Goal: Information Seeking & Learning: Find specific page/section

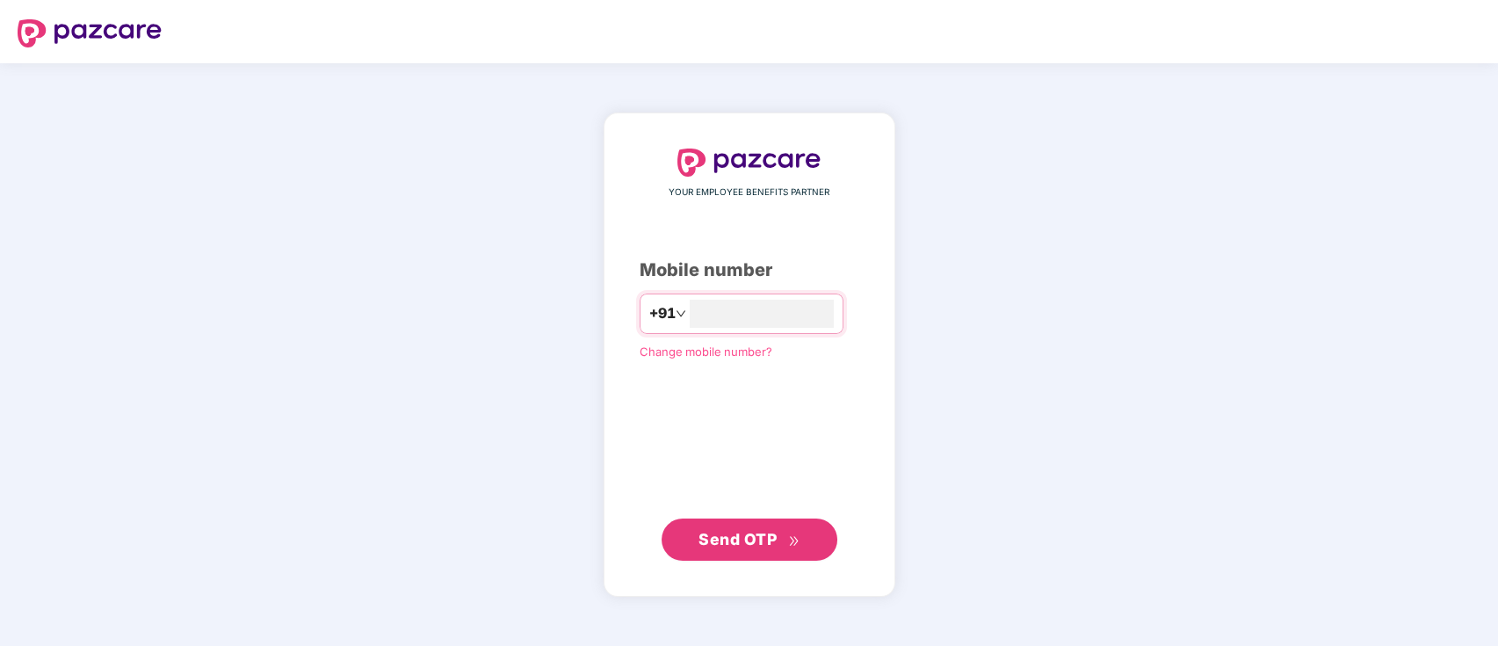
type input "**********"
click at [722, 533] on span "Send OTP" at bounding box center [738, 538] width 78 height 18
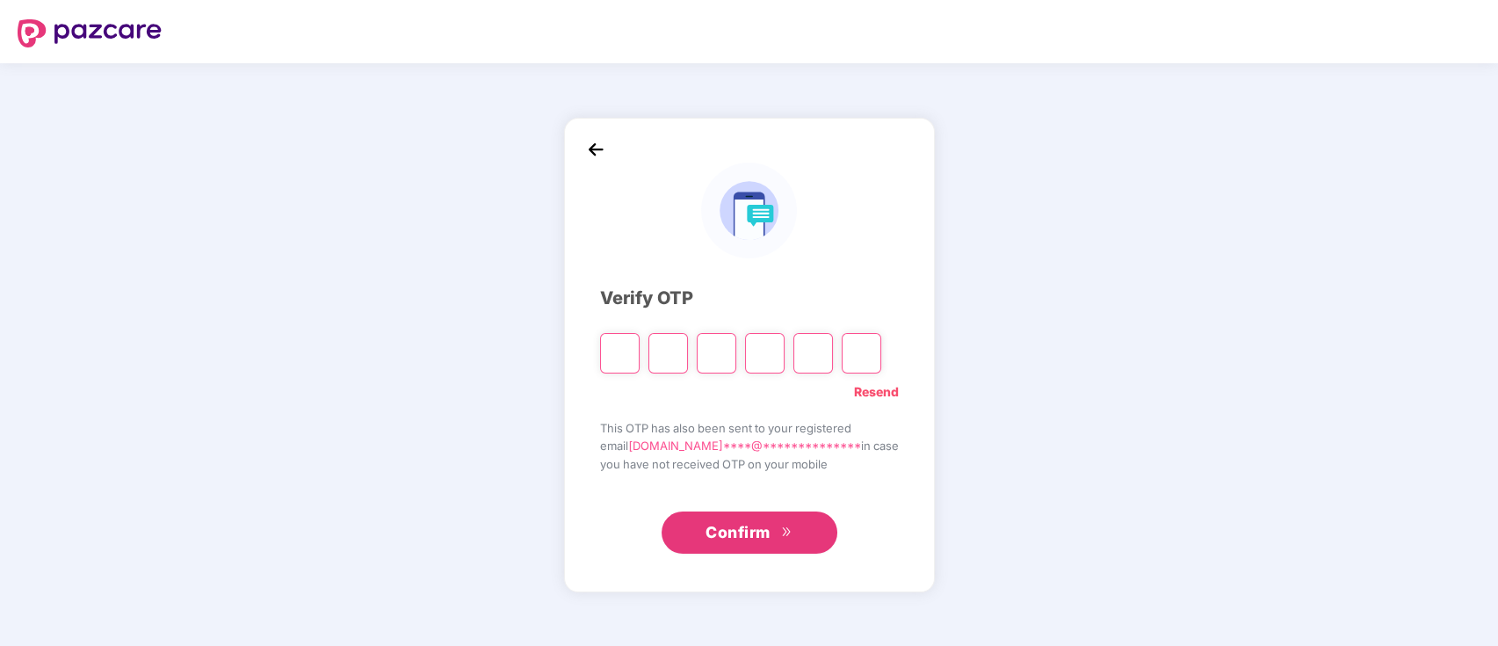
type input "*"
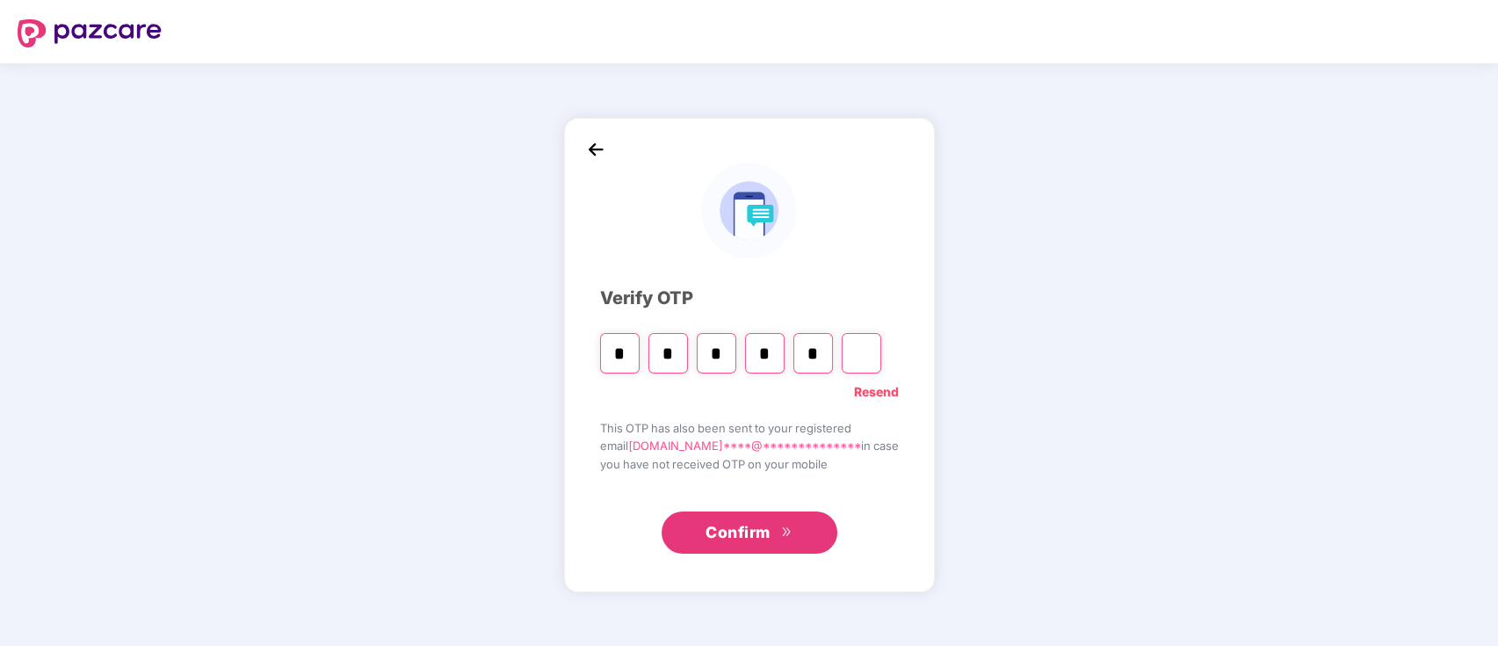
type input "*"
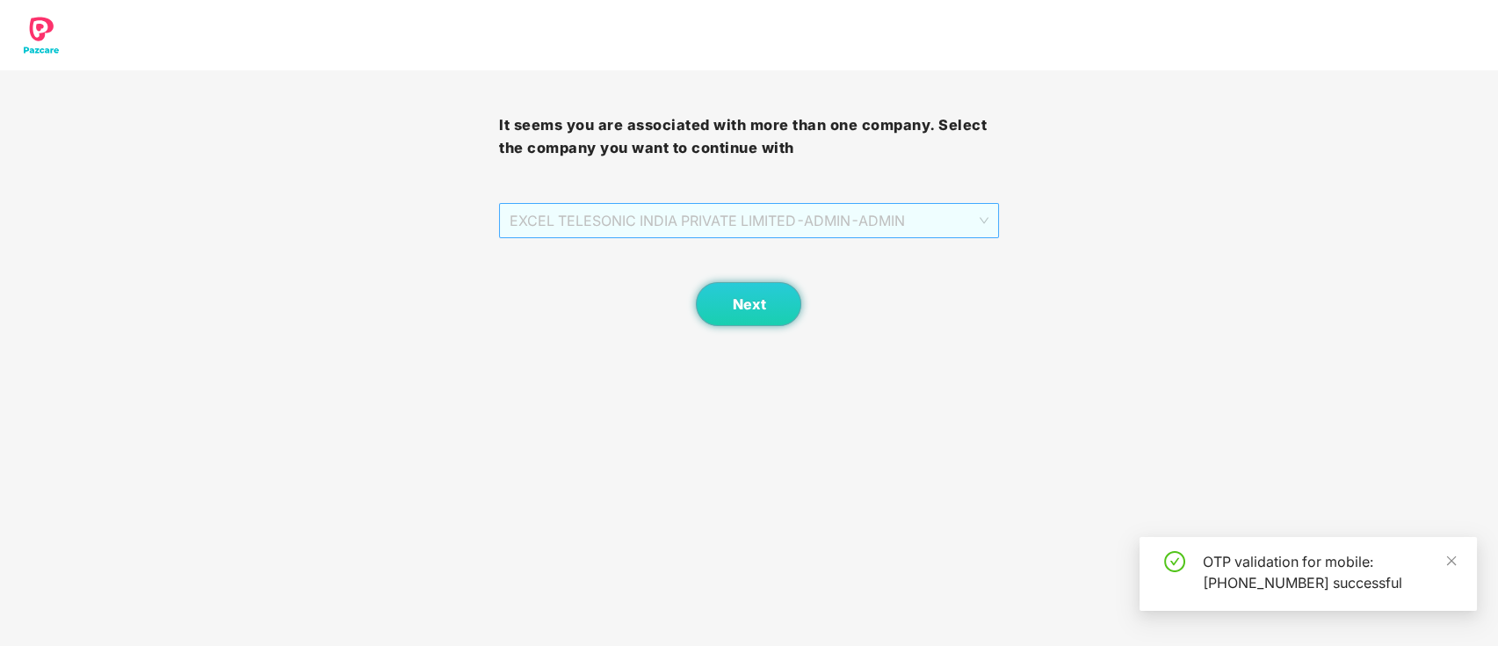
click at [901, 225] on span "EXCEL TELESONIC INDIA PRIVATE LIMITED - ADMIN - ADMIN" at bounding box center [749, 220] width 478 height 33
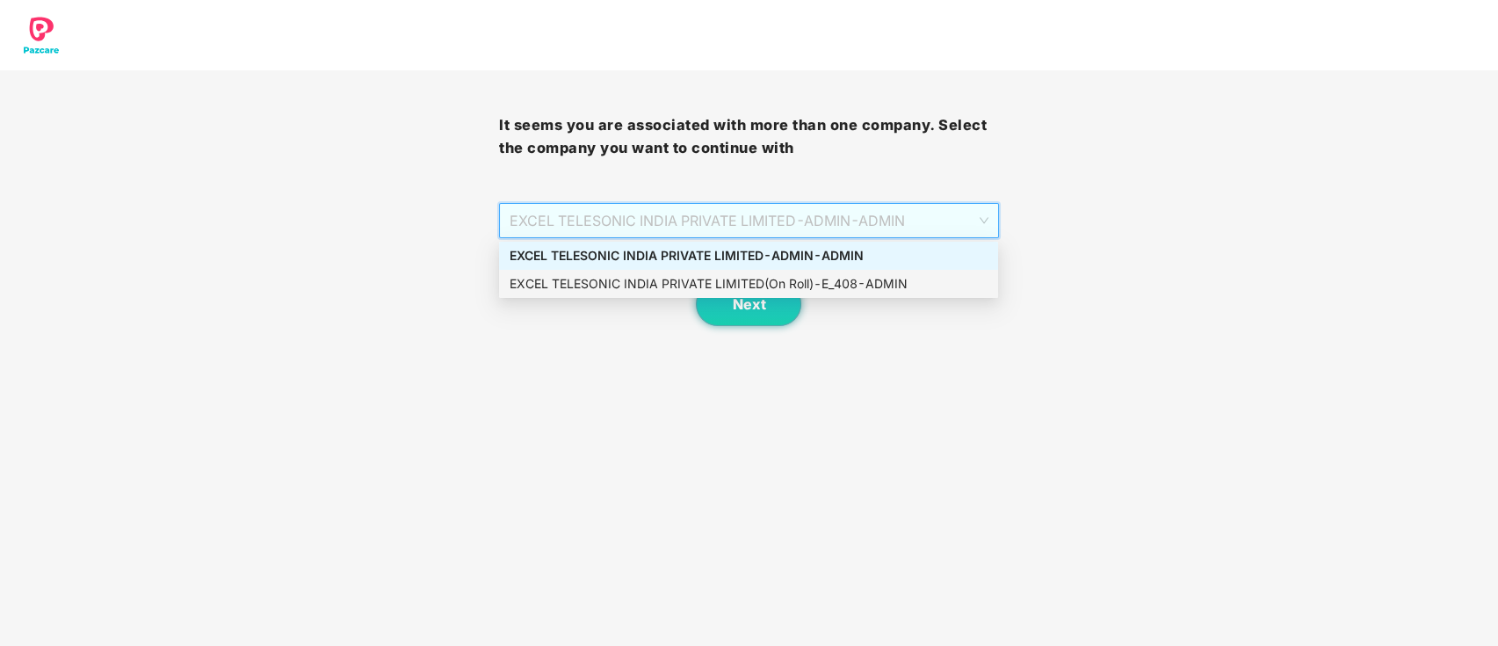
click at [831, 272] on div "EXCEL TELESONIC INDIA PRIVATE LIMITED(On Roll) - E_408 - ADMIN" at bounding box center [748, 284] width 499 height 28
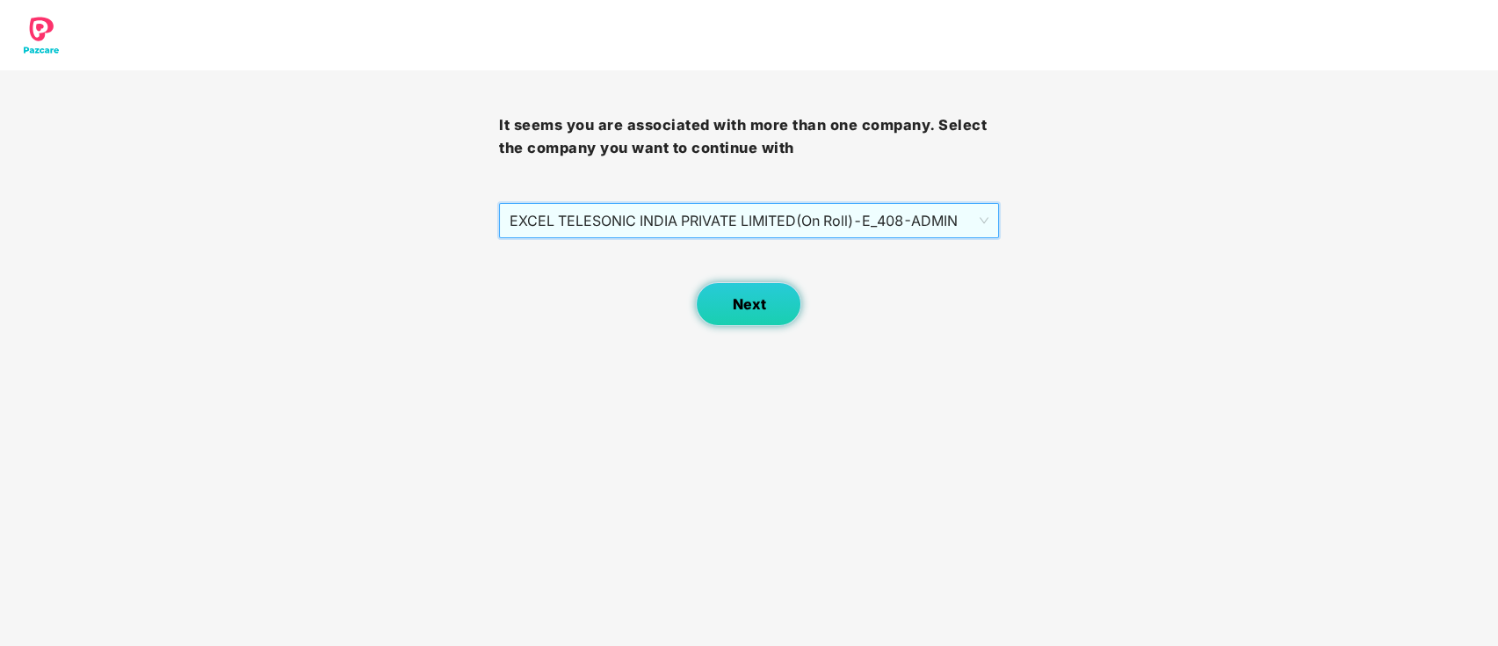
click at [740, 294] on button "Next" at bounding box center [748, 304] width 105 height 44
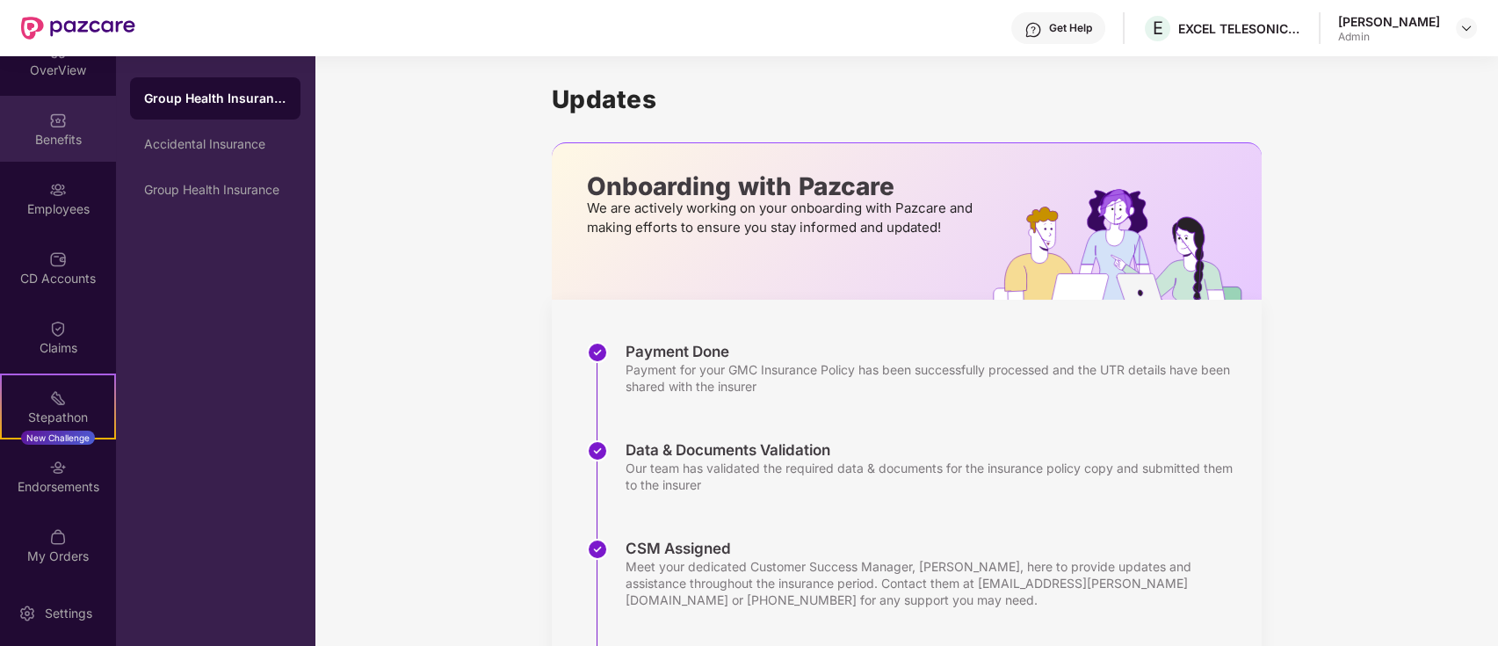
scroll to position [100, 0]
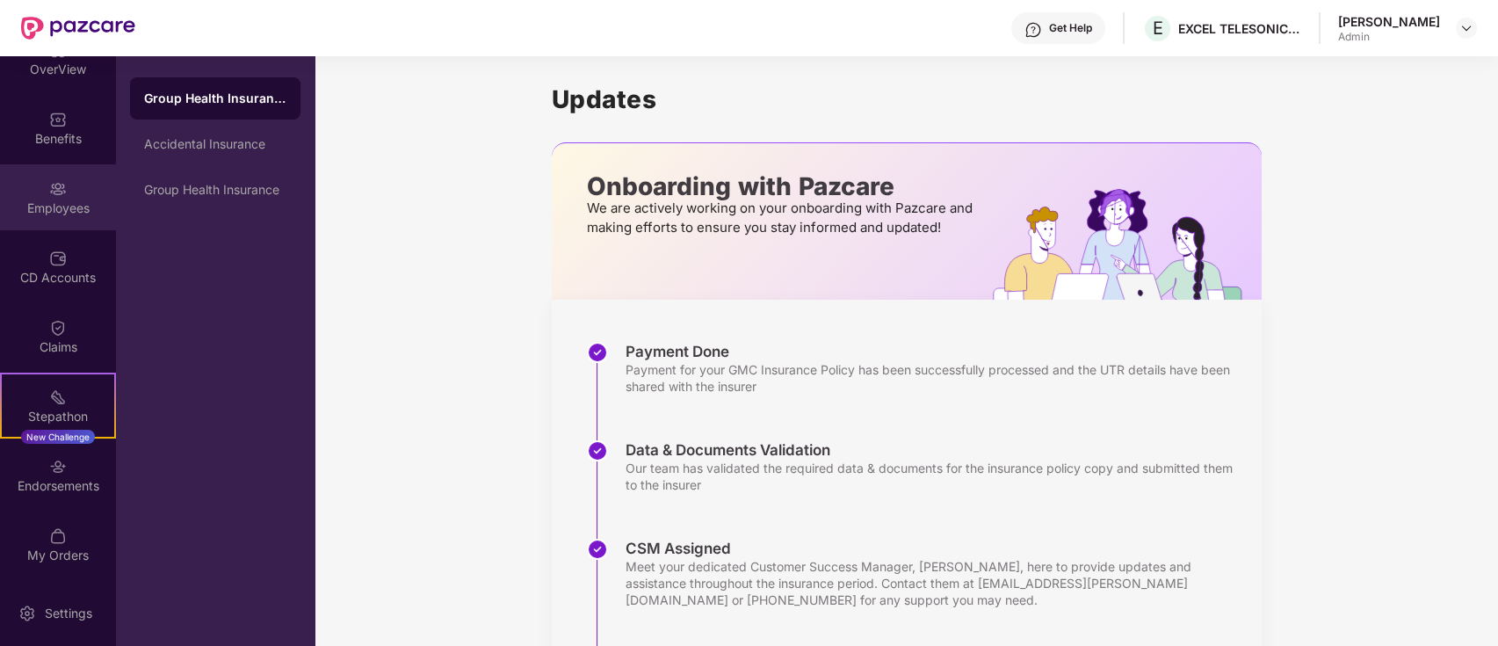
click at [69, 208] on div "Employees" at bounding box center [58, 208] width 116 height 18
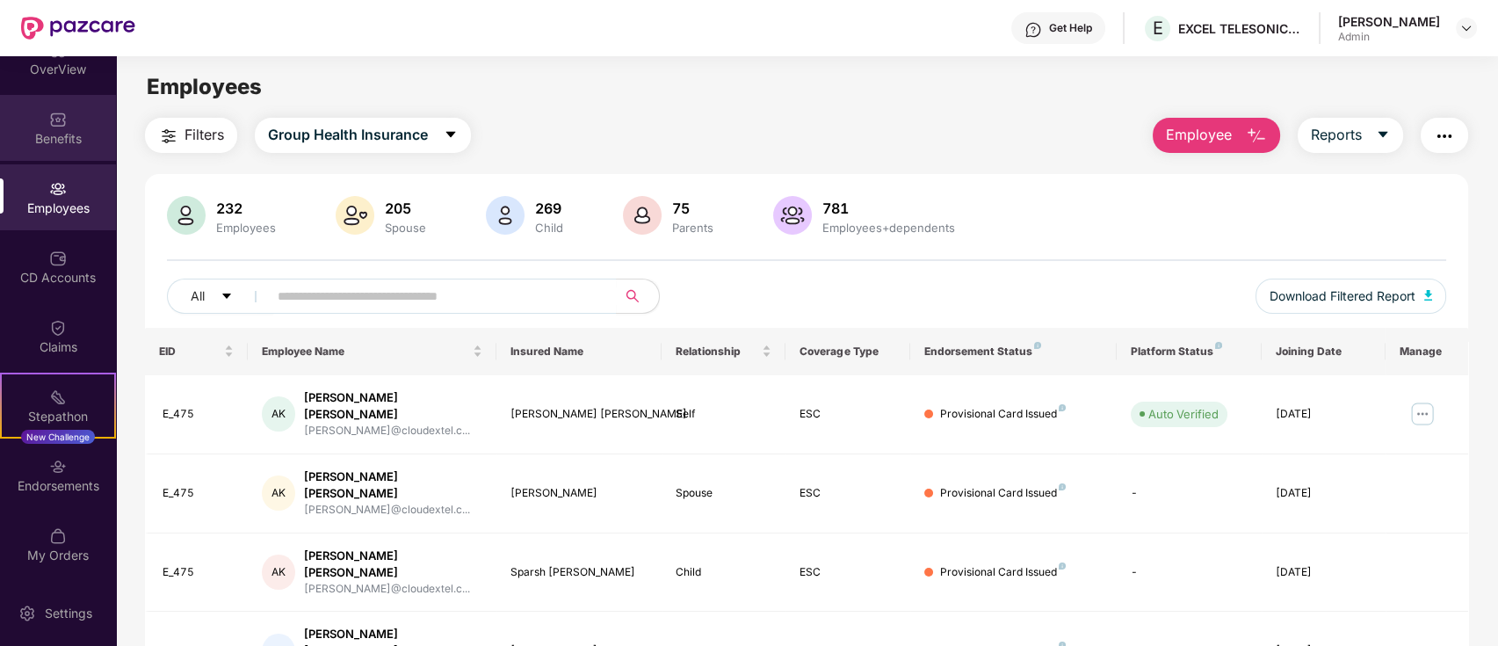
click at [72, 137] on div "Benefits" at bounding box center [58, 139] width 116 height 18
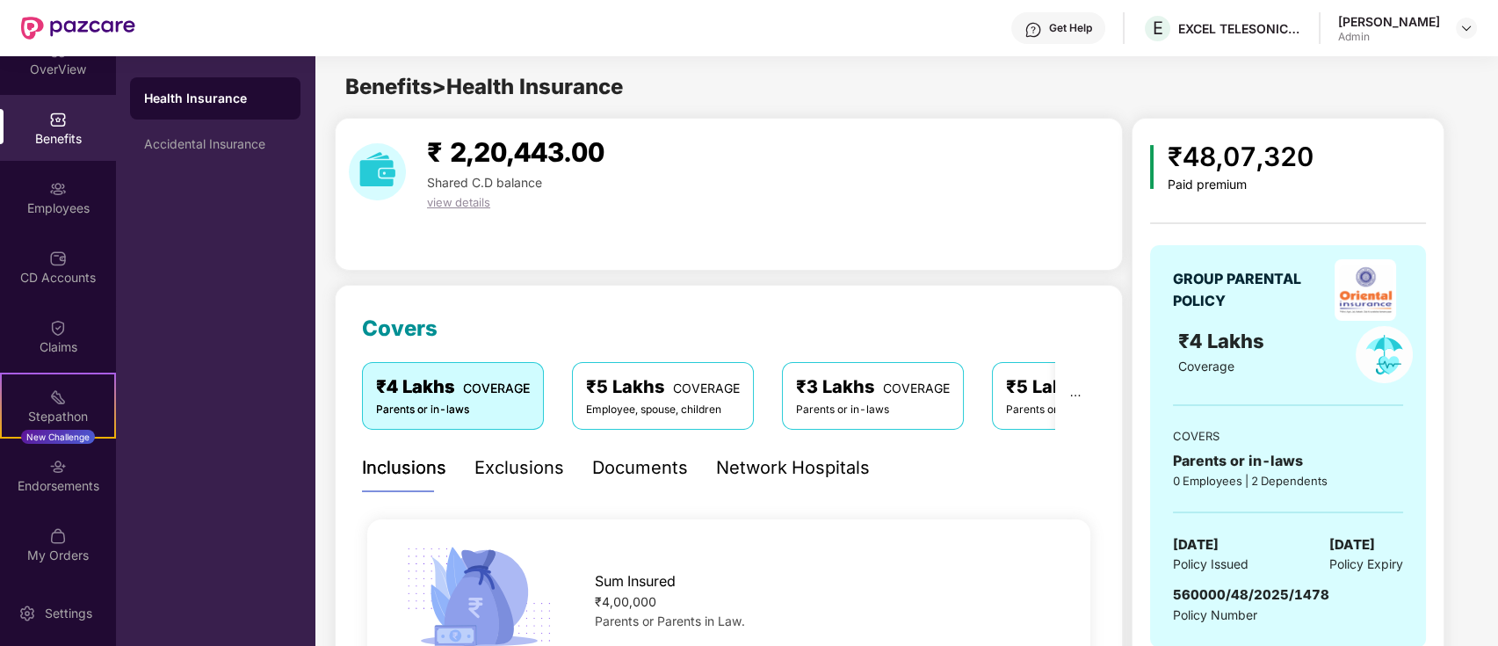
click at [729, 482] on div "Network Hospitals" at bounding box center [793, 468] width 154 height 48
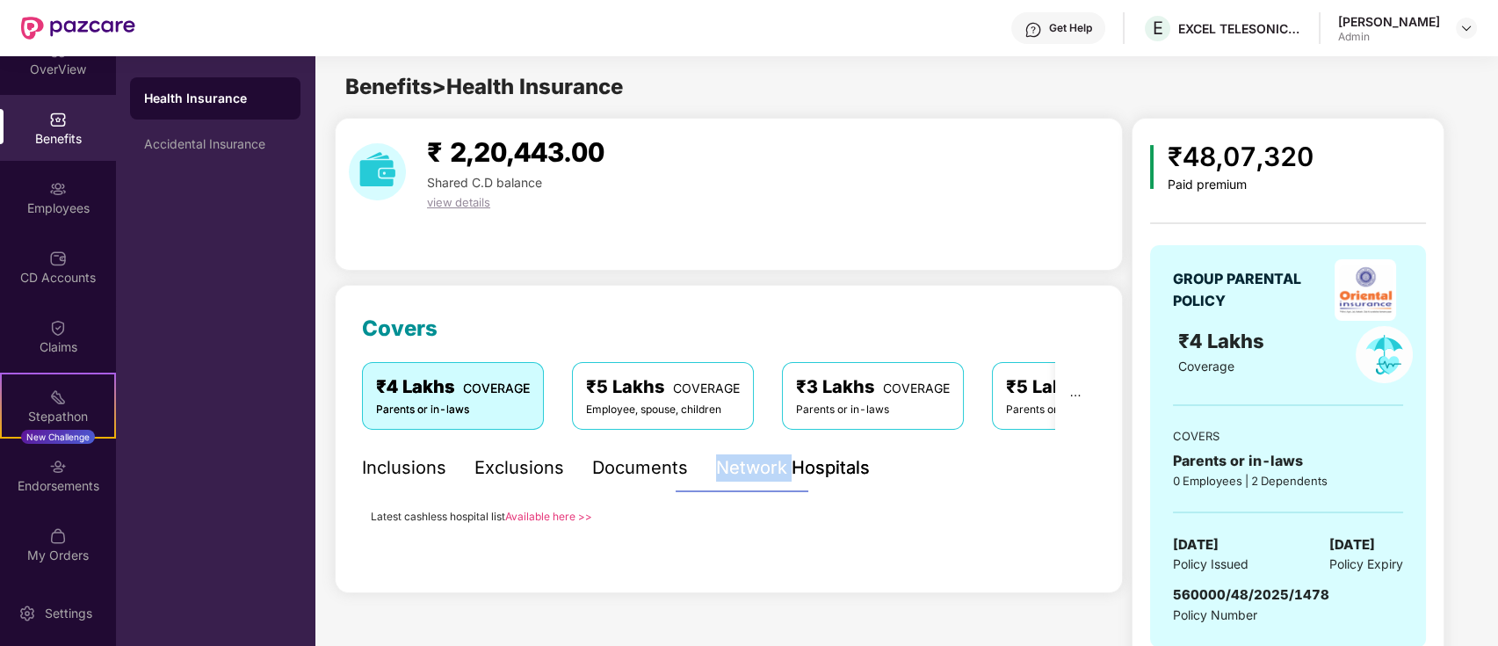
click at [729, 482] on div "Network Hospitals" at bounding box center [793, 468] width 154 height 48
click at [524, 508] on div "Latest cashless hospital list Available here >>" at bounding box center [481, 515] width 221 height 19
click at [524, 511] on link "Available here >>" at bounding box center [548, 516] width 87 height 13
click at [505, 520] on link "Available here >>" at bounding box center [548, 516] width 87 height 13
